Goal: Book appointment/travel/reservation

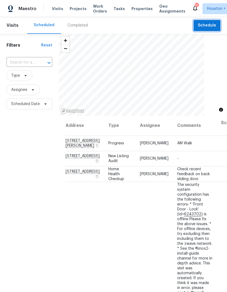
click at [210, 26] on span "Schedule" at bounding box center [207, 25] width 18 height 7
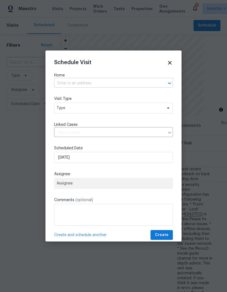
click at [62, 84] on input "text" at bounding box center [106, 83] width 104 height 8
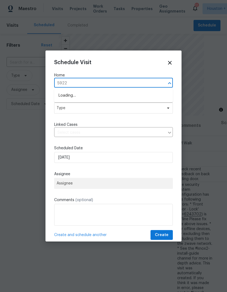
type input "5922 o"
click at [64, 93] on li "[STREET_ADDRESS]" at bounding box center [113, 95] width 119 height 9
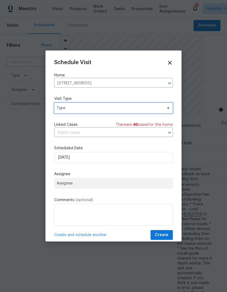
click at [54, 107] on span "Type" at bounding box center [113, 108] width 119 height 11
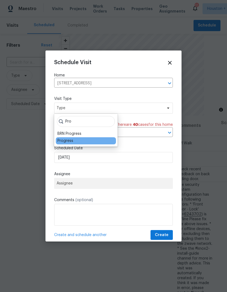
type input "Pro"
click at [59, 140] on div "Progress" at bounding box center [66, 140] width 16 height 5
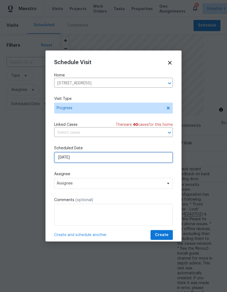
click at [82, 160] on input "[DATE]" at bounding box center [113, 157] width 119 height 11
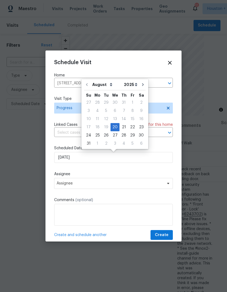
click at [56, 175] on label "Assignee" at bounding box center [113, 174] width 119 height 5
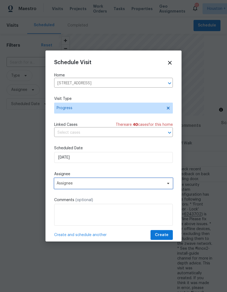
click at [58, 183] on span "Assignee" at bounding box center [110, 183] width 107 height 4
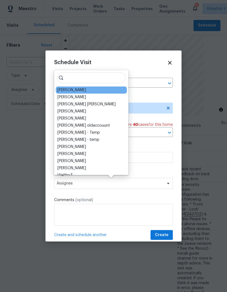
click at [61, 90] on div "[PERSON_NAME]" at bounding box center [72, 90] width 29 height 5
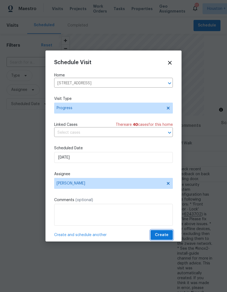
click at [162, 236] on span "Create" at bounding box center [162, 235] width 14 height 7
